Goal: Find specific page/section: Find specific page/section

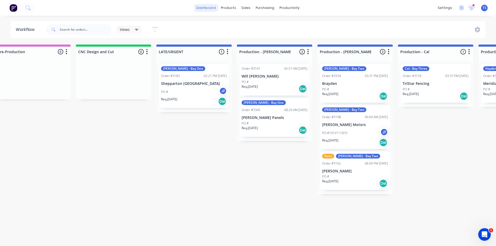
click at [212, 6] on link "dashboard" at bounding box center [206, 8] width 25 height 8
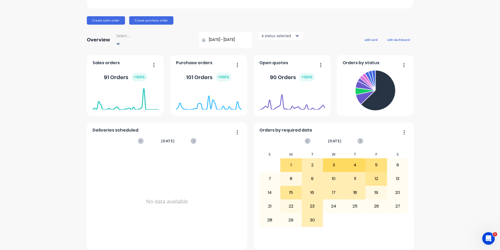
scroll to position [50, 0]
click at [345, 204] on div "25" at bounding box center [355, 205] width 21 height 13
click at [358, 137] on icon at bounding box center [361, 140] width 6 height 6
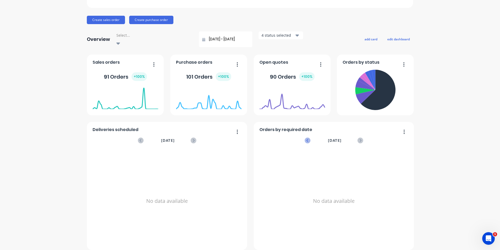
click at [305, 137] on icon at bounding box center [308, 140] width 6 height 6
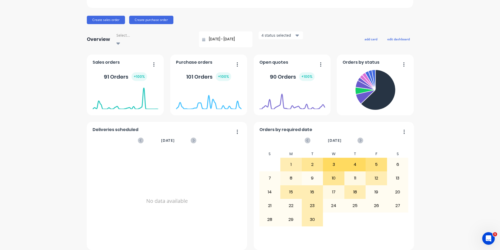
click at [404, 129] on icon "button" at bounding box center [404, 131] width 1 height 5
click at [459, 158] on div "Frontline Trays and Trailers Create sales order Create purchase order Overview …" at bounding box center [250, 110] width 500 height 278
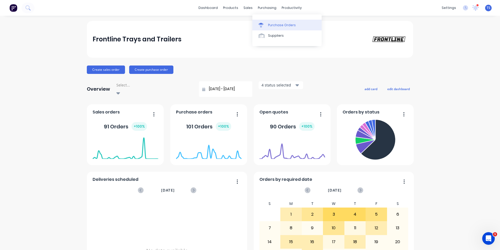
click at [271, 26] on div "Purchase Orders" at bounding box center [282, 25] width 28 height 5
